Goal: Navigation & Orientation: Find specific page/section

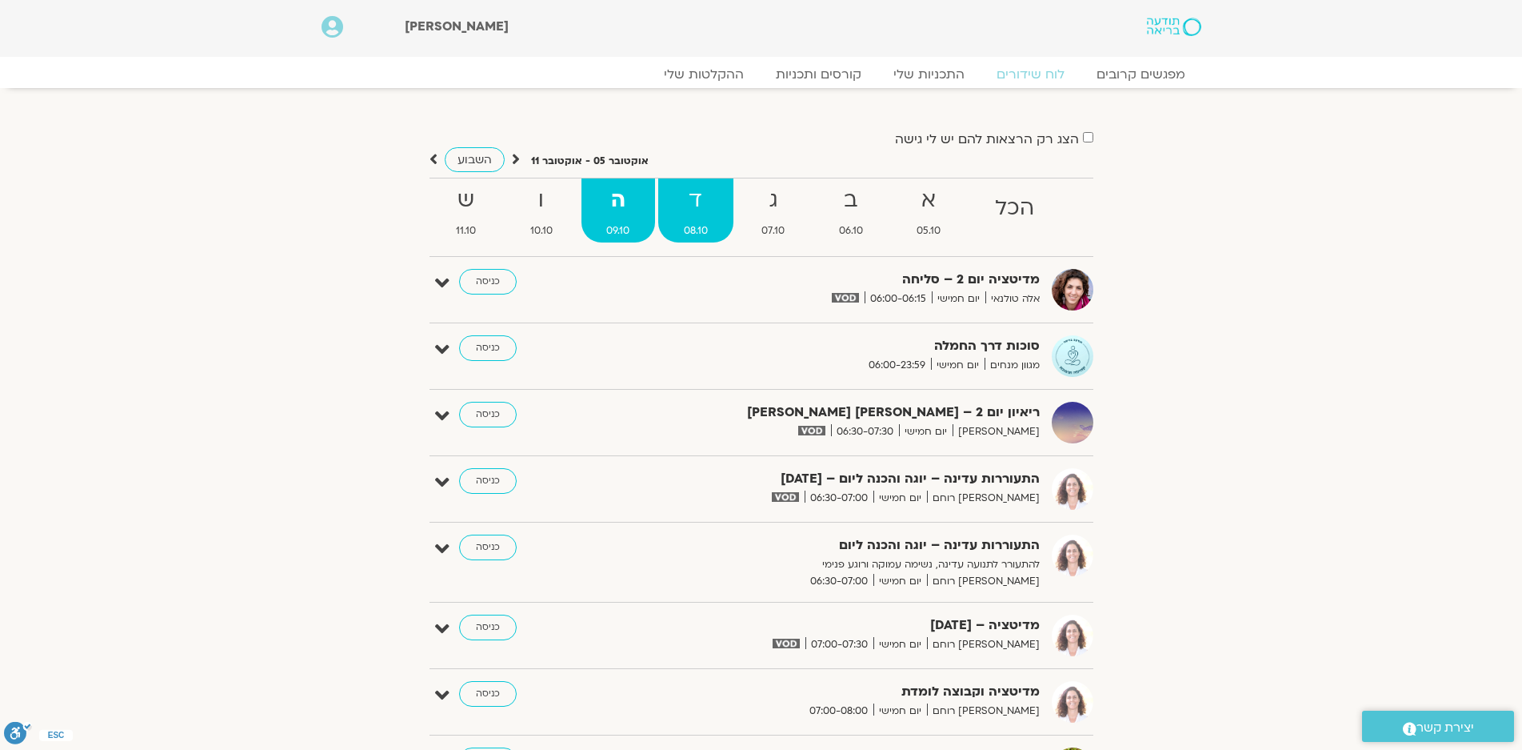
click at [696, 195] on strong "ד" at bounding box center [695, 200] width 75 height 36
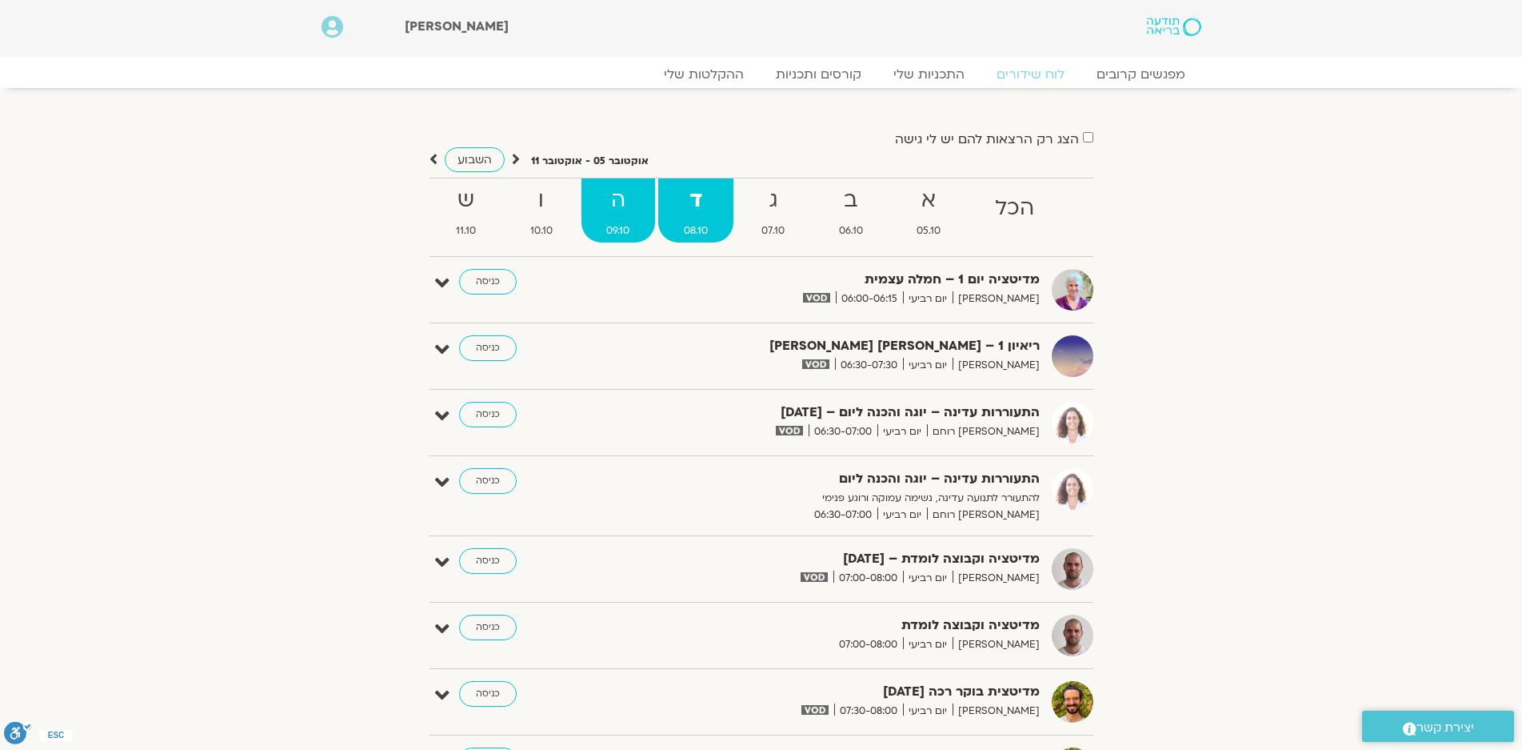
click at [608, 193] on strong "ה" at bounding box center [619, 200] width 74 height 36
